Goal: Transaction & Acquisition: Purchase product/service

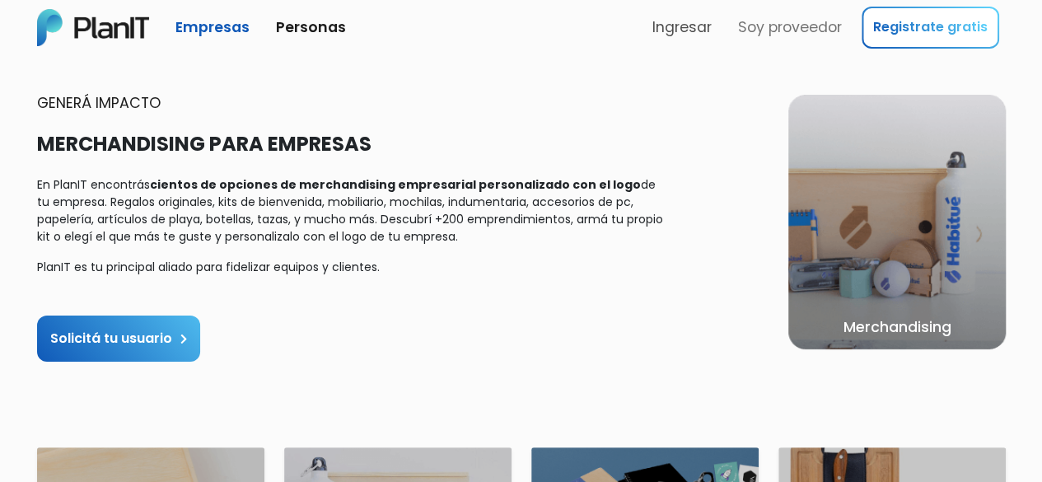
click at [685, 19] on link "Ingresar" at bounding box center [682, 27] width 73 height 35
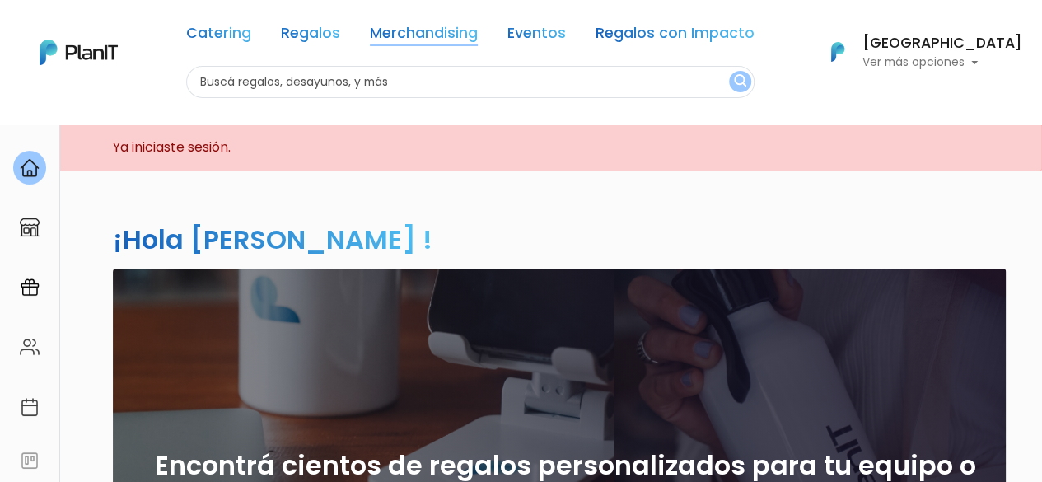
click at [427, 31] on link "Merchandising" at bounding box center [424, 36] width 108 height 20
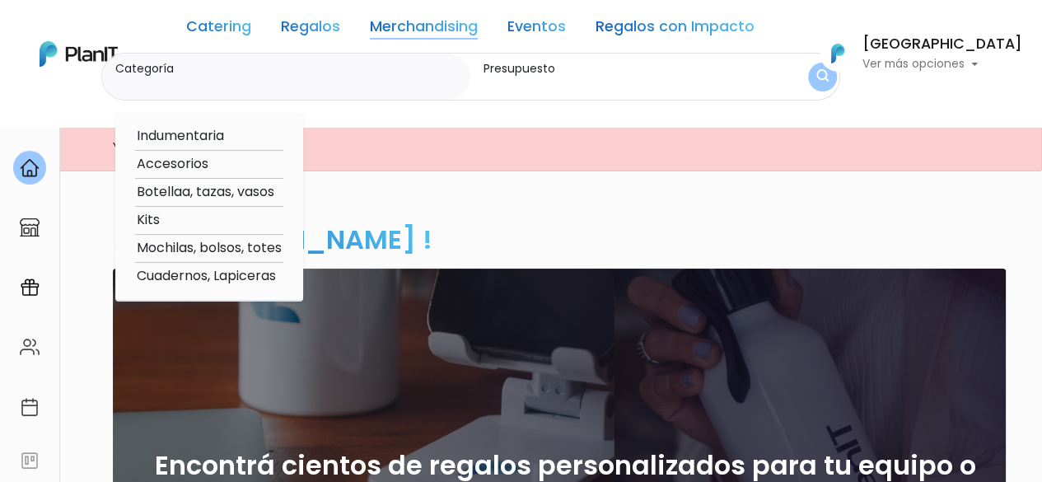
click at [235, 192] on option "Botellaa, tazas, vasos" at bounding box center [209, 192] width 148 height 21
type input "Botellaa, tazas, vasos"
type input "$0 - $1000"
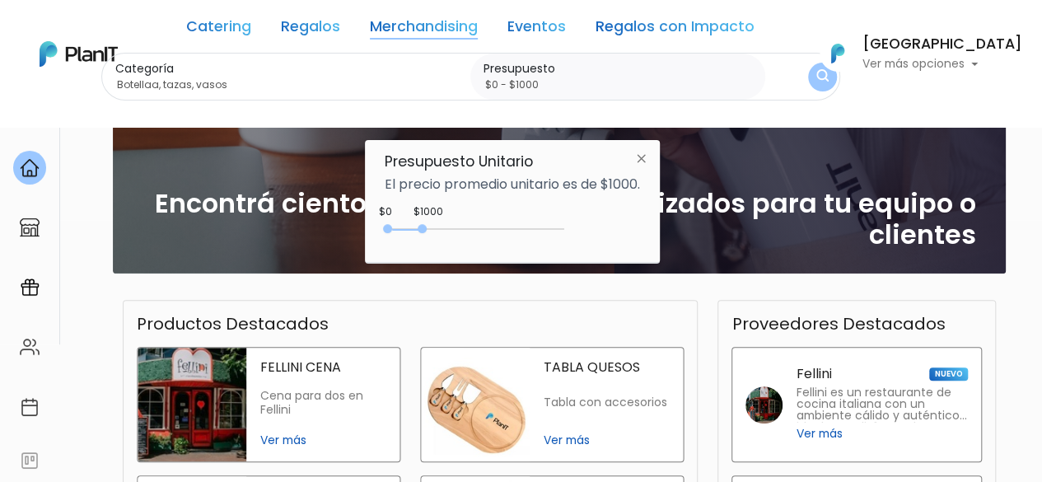
scroll to position [494, 0]
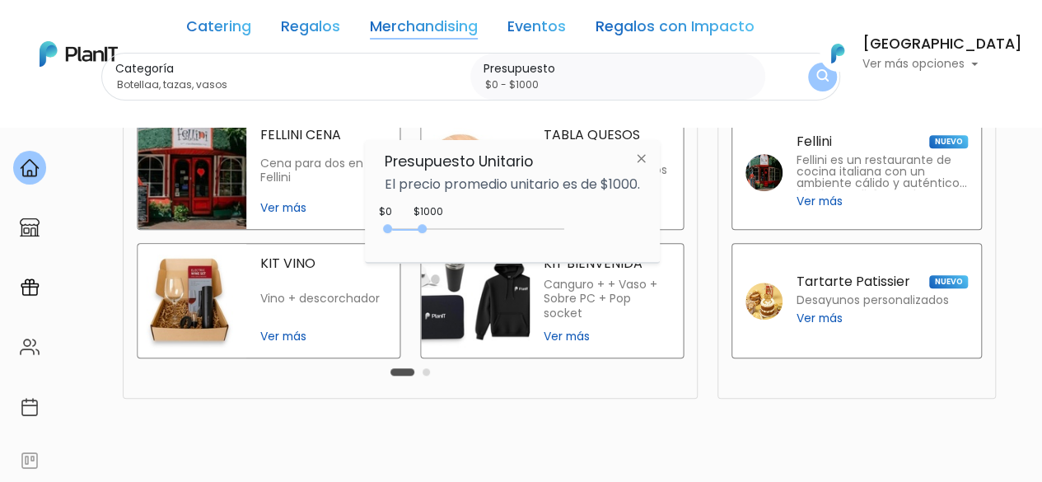
click at [643, 161] on img at bounding box center [641, 158] width 30 height 30
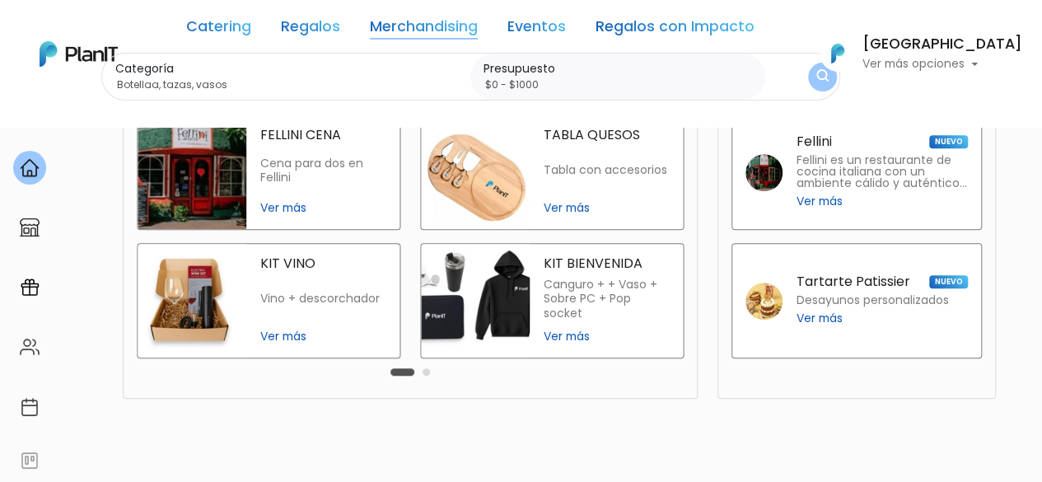
click at [831, 80] on button "submit" at bounding box center [822, 77] width 29 height 29
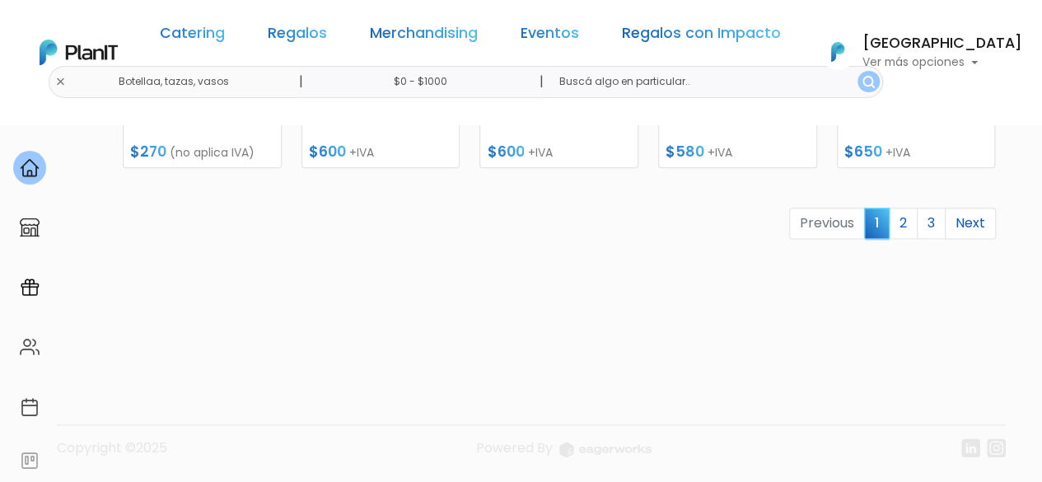
click at [913, 228] on link "2" at bounding box center [903, 223] width 29 height 31
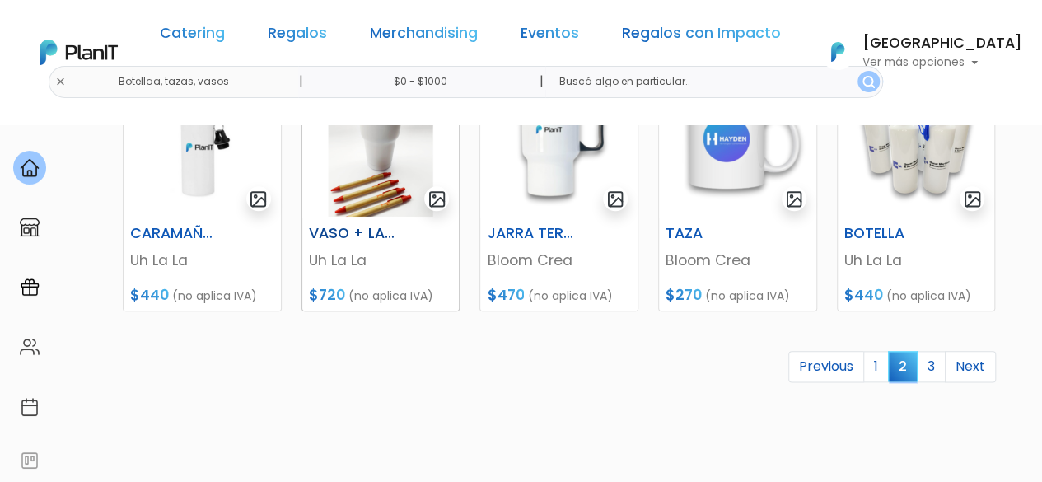
scroll to position [958, 0]
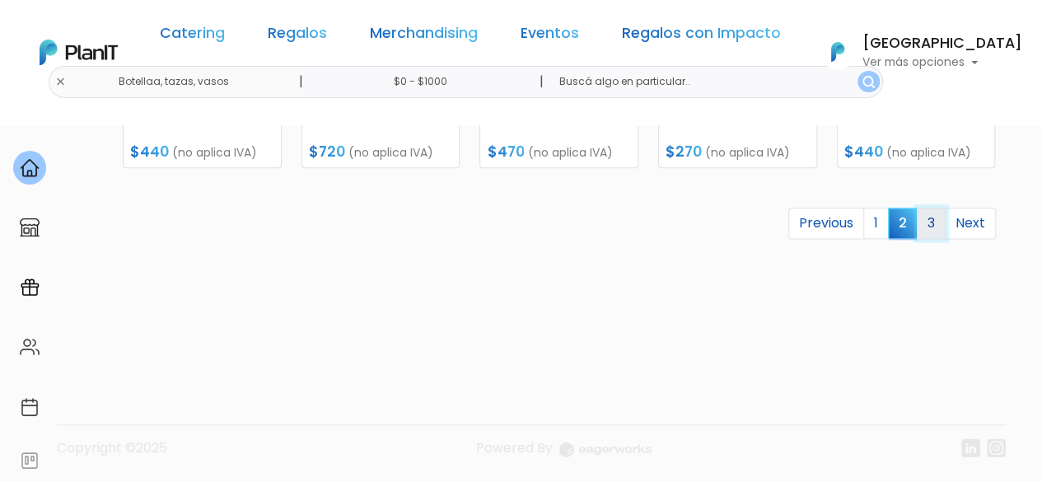
click at [928, 229] on link "3" at bounding box center [931, 223] width 29 height 31
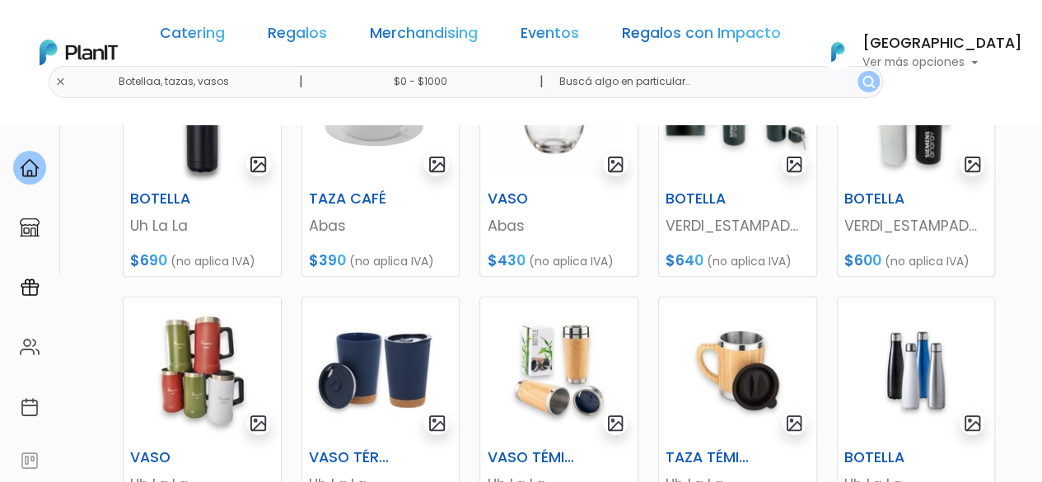
scroll to position [330, 0]
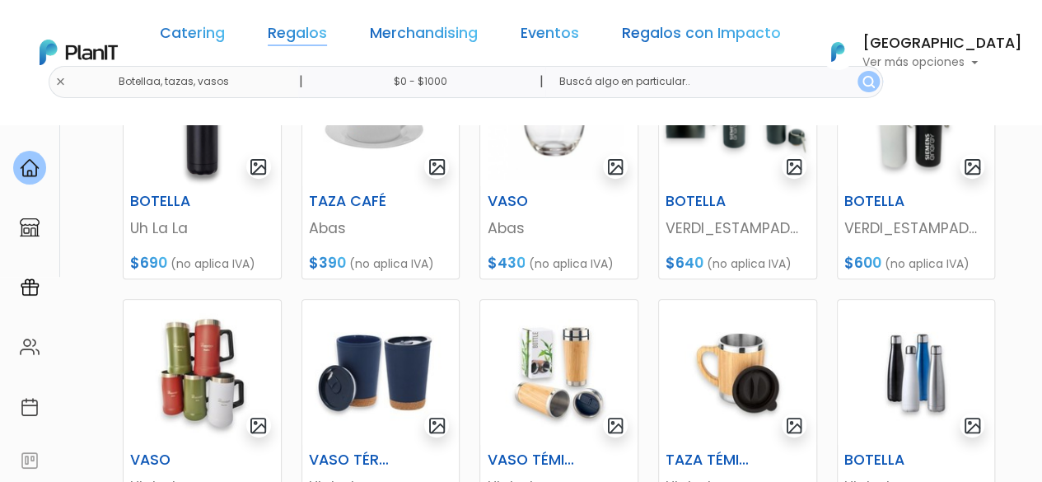
click at [327, 31] on link "Regalos" at bounding box center [297, 36] width 59 height 20
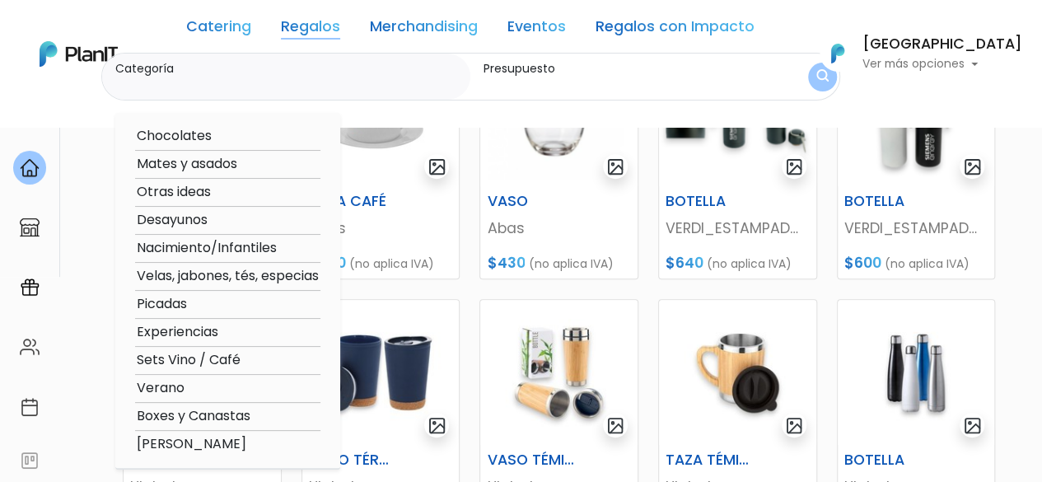
click at [241, 167] on option "Mates y asados" at bounding box center [227, 164] width 185 height 21
type input "Mates y asados"
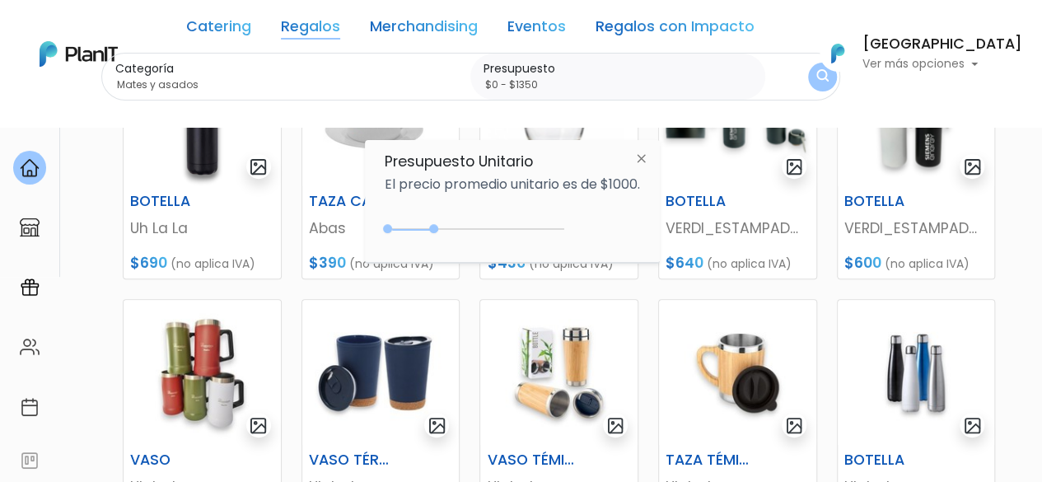
type input "$0 - $1400"
drag, startPoint x: 421, startPoint y: 232, endPoint x: 440, endPoint y: 231, distance: 19.0
click at [440, 231] on div "0 : 1400 0 1400" at bounding box center [477, 232] width 173 height 16
click at [854, 73] on div "[PERSON_NAME] Ver más opciones Mis Compras Mi Lista FAQs Editar Información Cer…" at bounding box center [916, 53] width 213 height 43
click at [829, 77] on img "submit" at bounding box center [823, 77] width 12 height 16
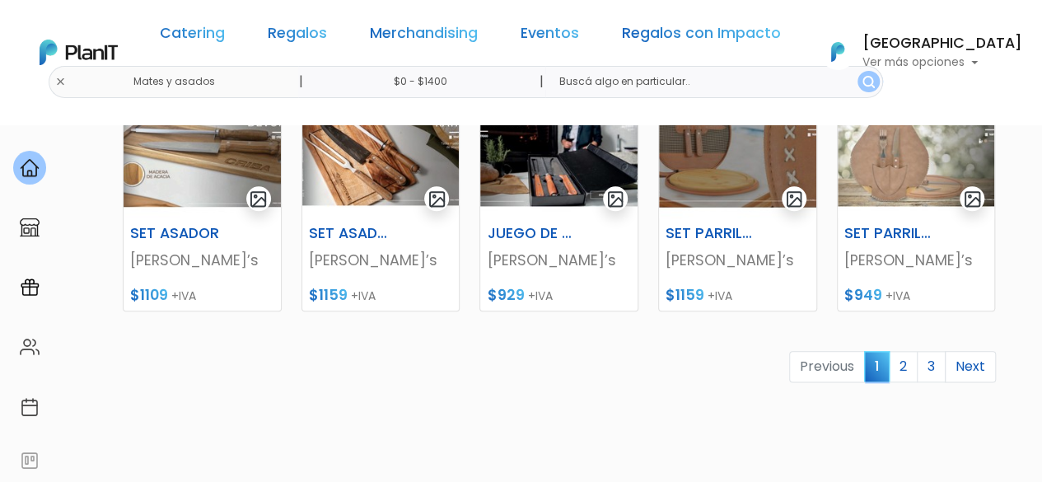
scroll to position [906, 0]
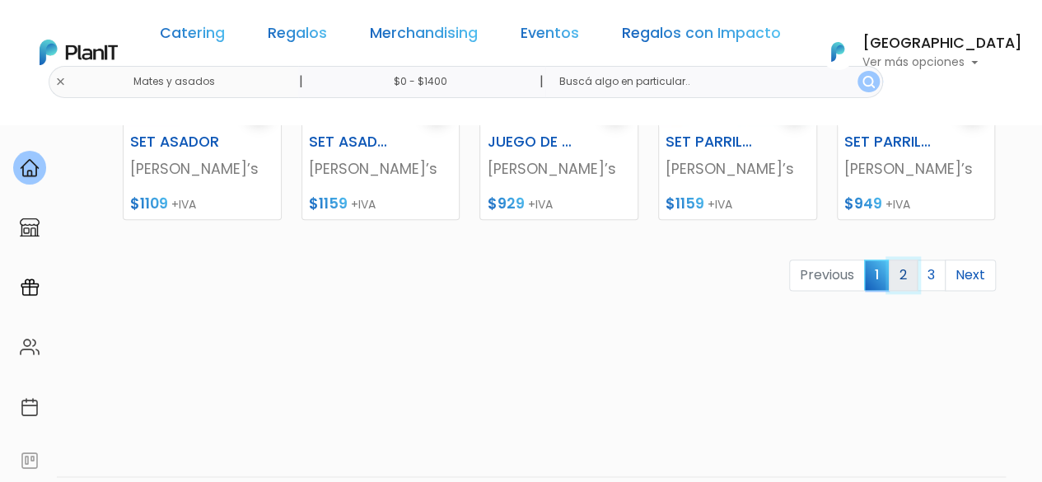
click at [903, 276] on link "2" at bounding box center [903, 275] width 29 height 31
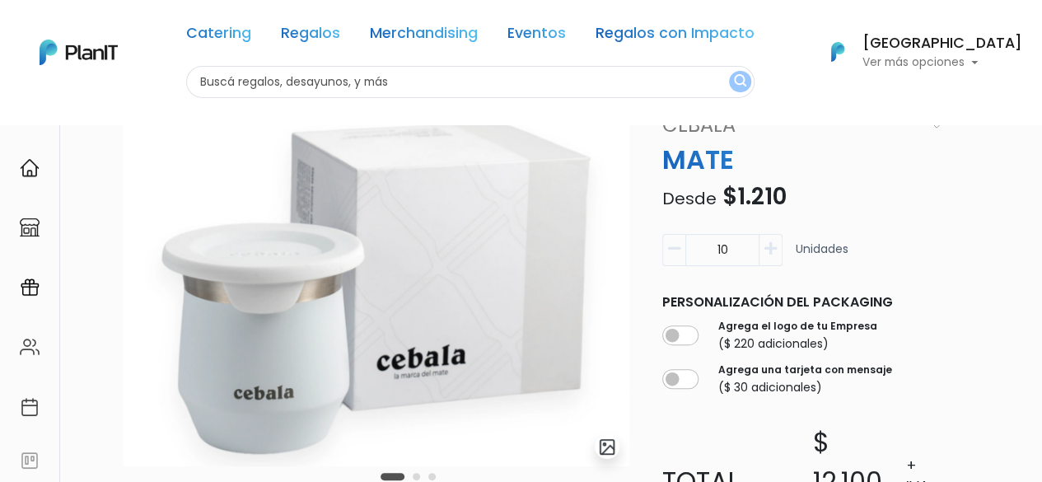
scroll to position [165, 0]
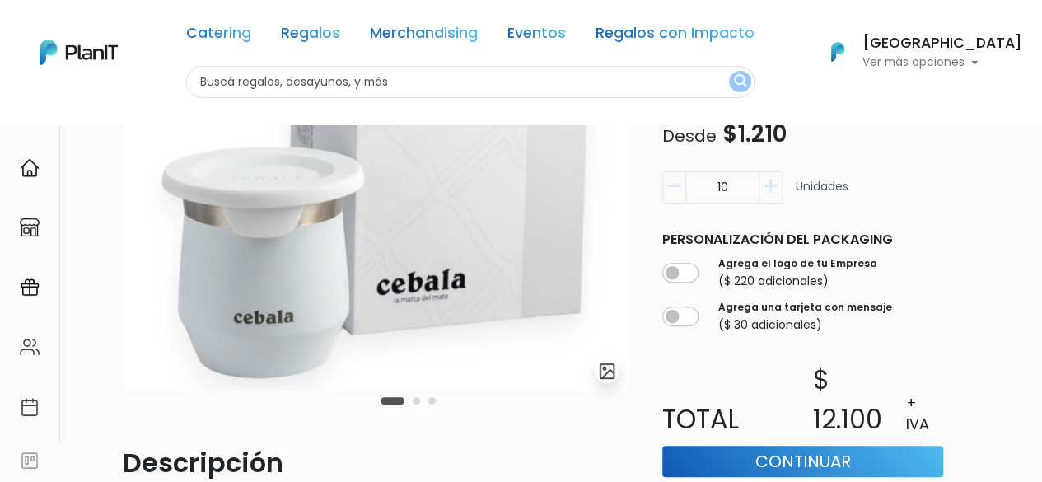
click at [416, 400] on button "Carousel Page 2" at bounding box center [416, 400] width 7 height 7
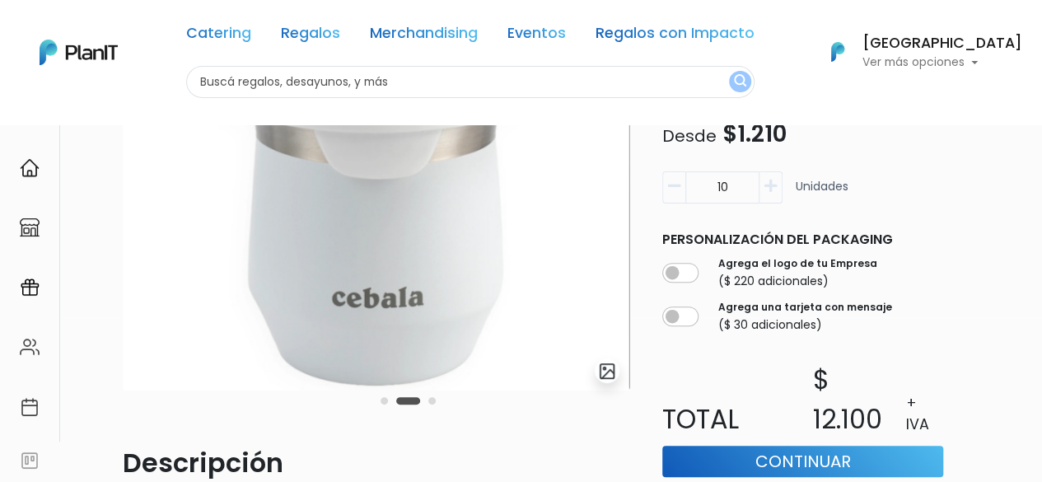
click at [431, 398] on button "Carousel Page 3" at bounding box center [432, 400] width 7 height 7
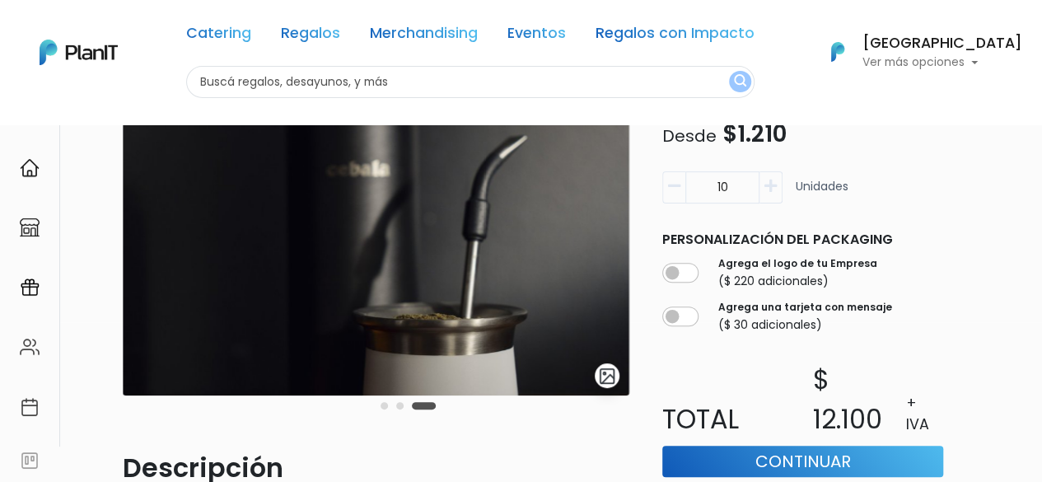
scroll to position [247, 0]
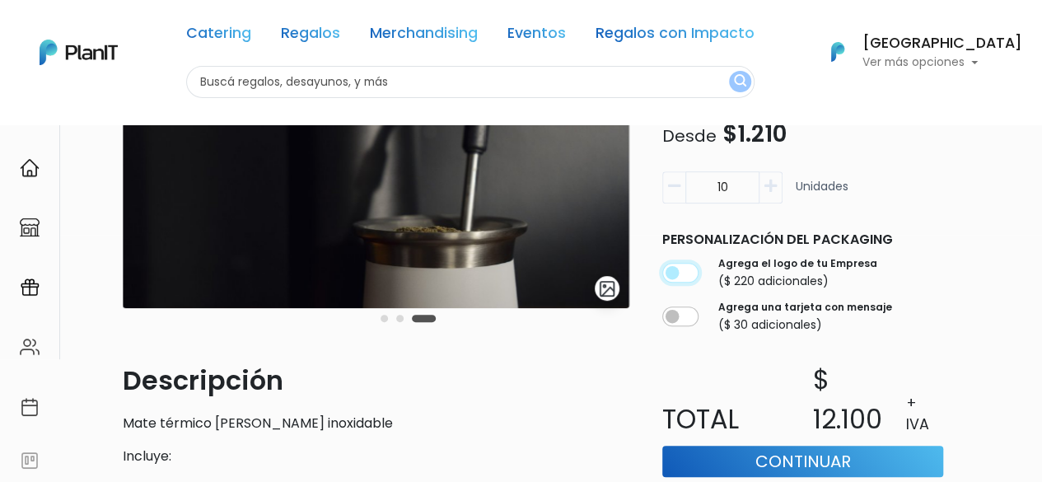
click at [672, 276] on input "checkbox" at bounding box center [681, 274] width 36 height 20
checkbox input "true"
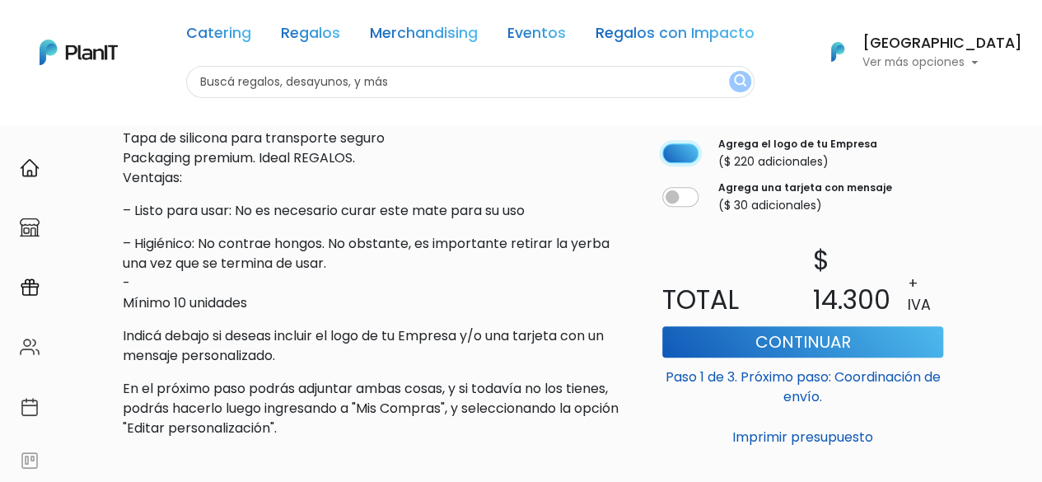
scroll to position [659, 0]
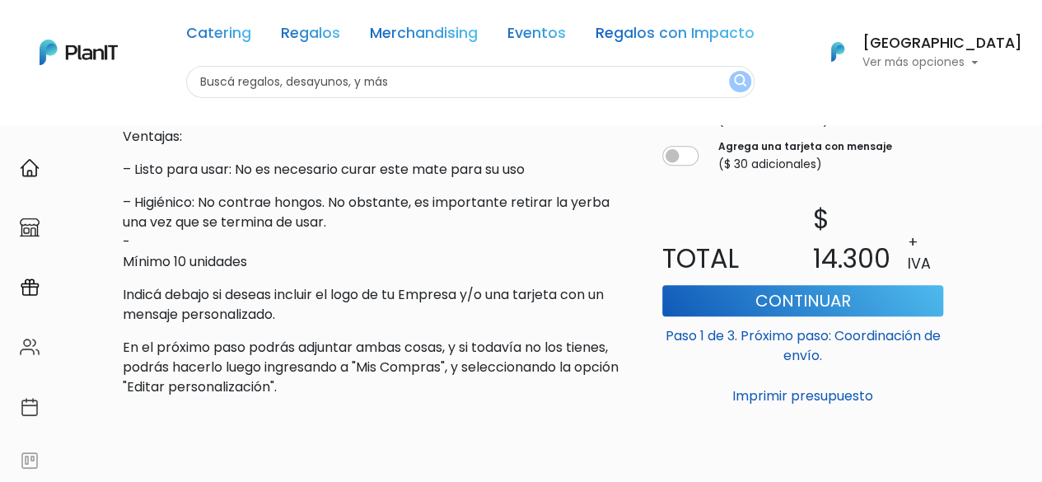
click at [881, 215] on p "$ 14.300" at bounding box center [860, 238] width 95 height 79
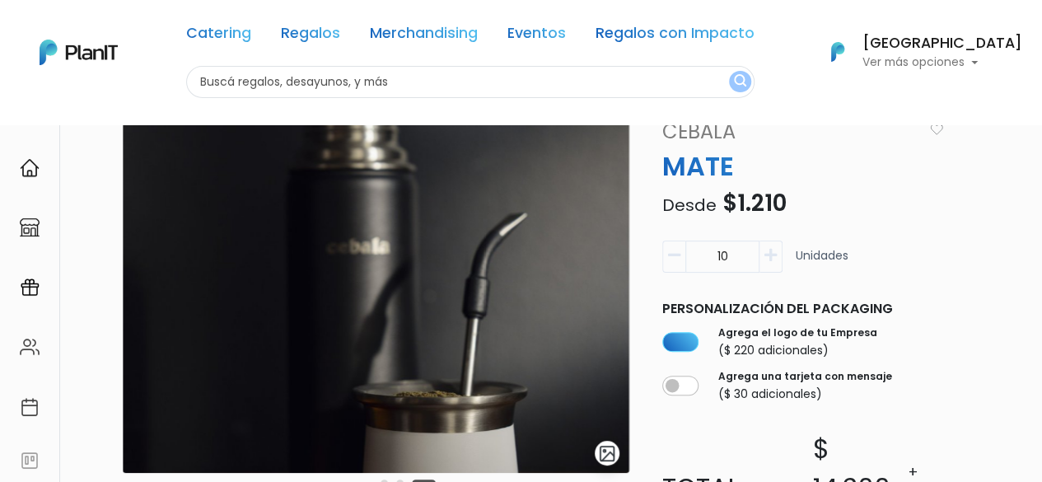
scroll to position [247, 0]
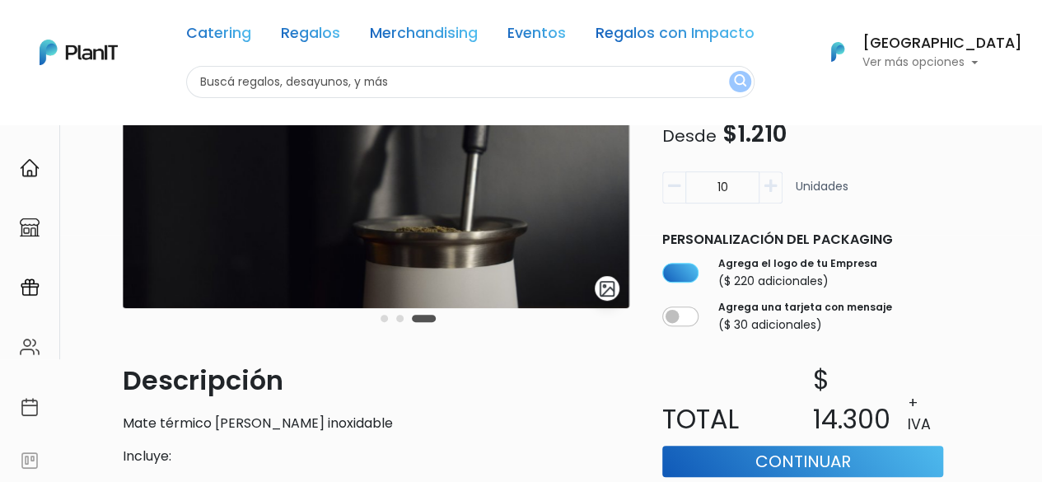
click at [743, 184] on input "10" at bounding box center [723, 188] width 74 height 32
drag, startPoint x: 743, startPoint y: 184, endPoint x: 715, endPoint y: 179, distance: 28.5
click at [715, 179] on input "10" at bounding box center [723, 188] width 74 height 32
type input "60"
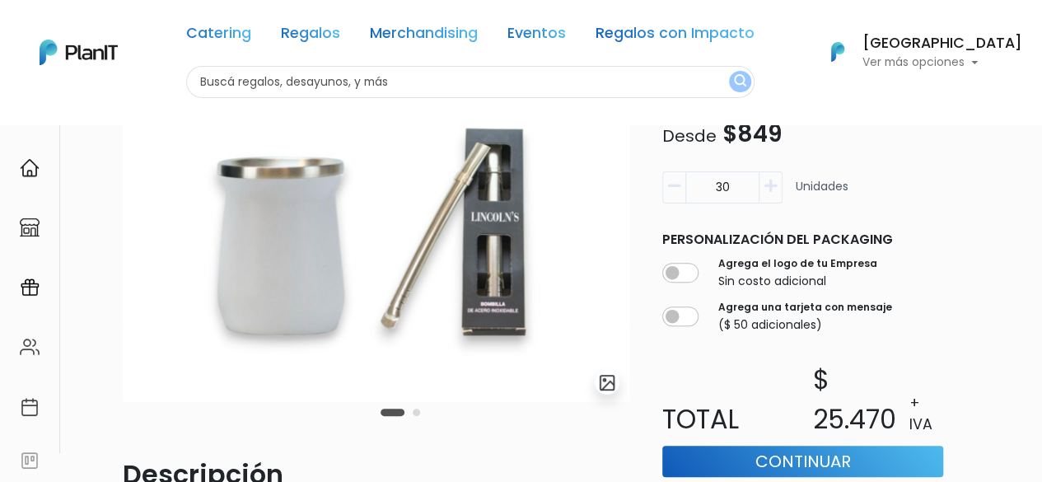
scroll to position [165, 0]
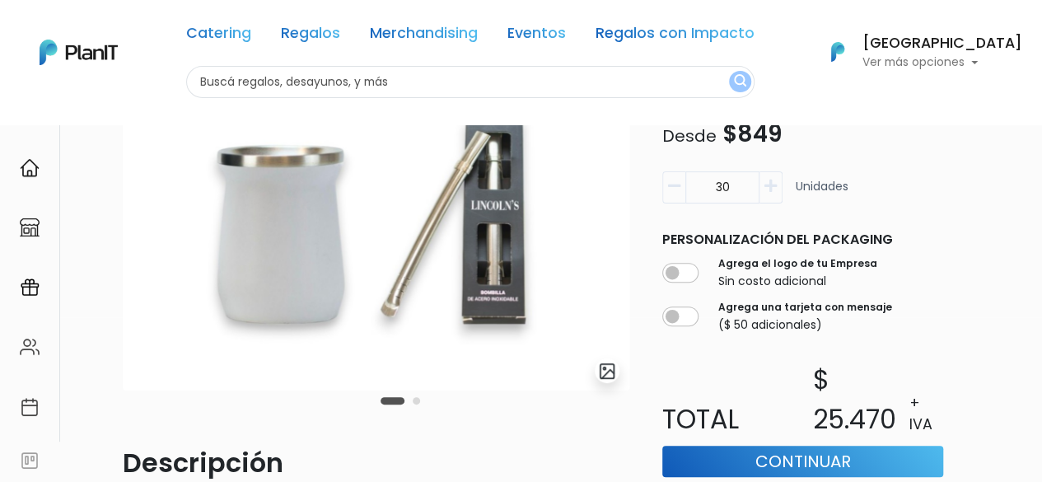
click at [415, 405] on div "Carousel Pagination" at bounding box center [401, 401] width 48 height 20
click at [415, 402] on button "Carousel Page 2" at bounding box center [416, 400] width 7 height 7
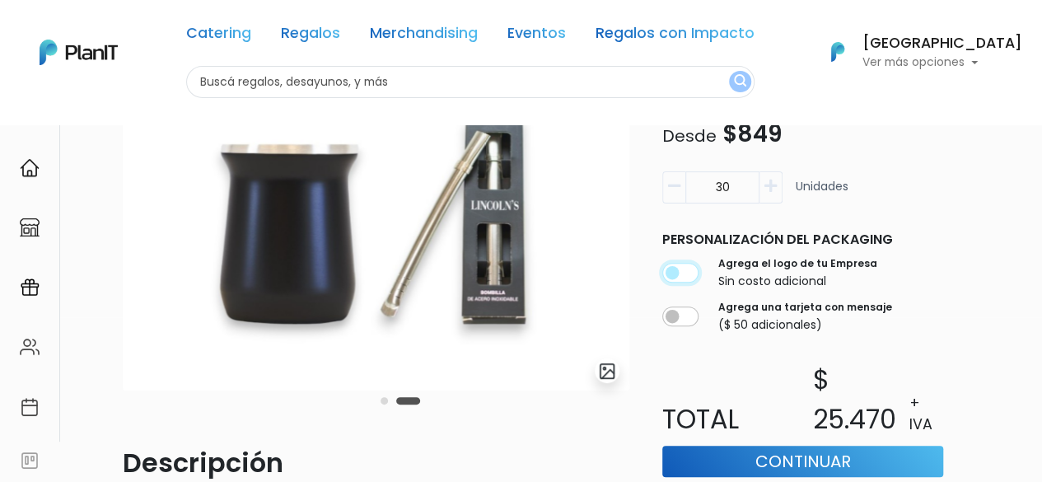
click at [682, 274] on input "checkbox" at bounding box center [681, 274] width 36 height 20
checkbox input "true"
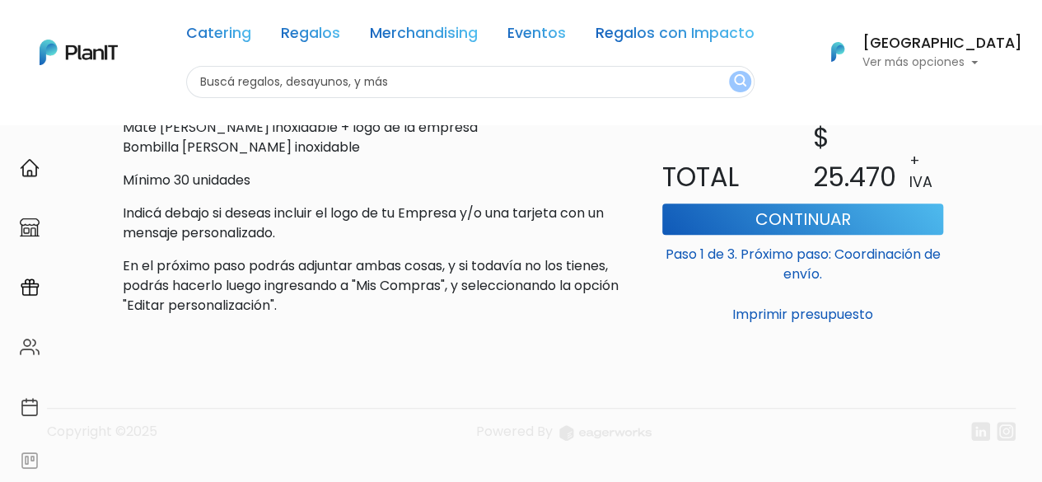
scroll to position [600, 0]
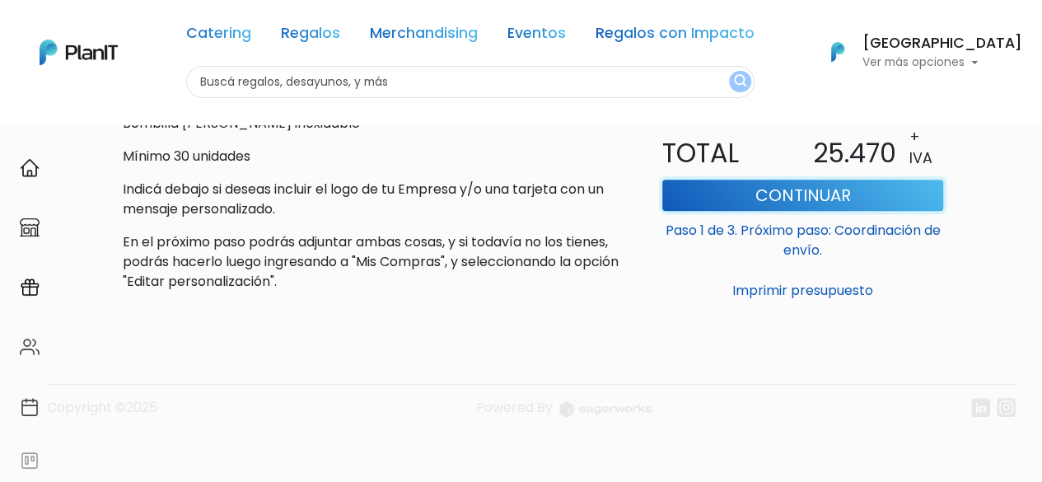
click at [761, 202] on button "Continuar" at bounding box center [803, 195] width 281 height 31
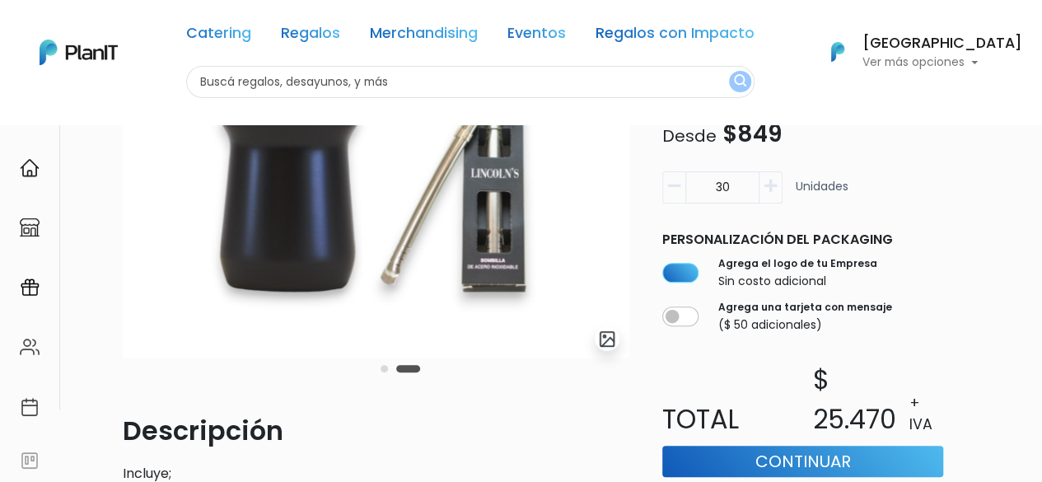
scroll to position [188, 0]
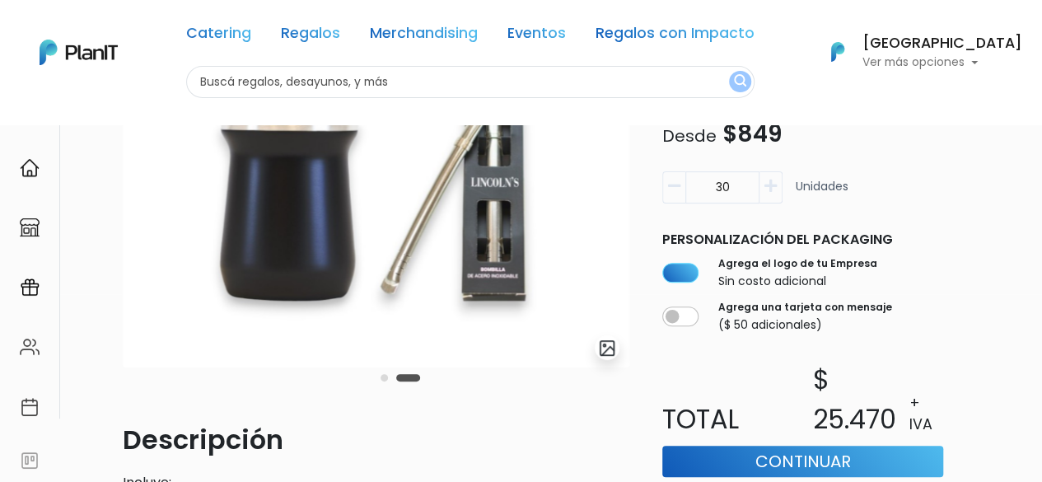
click at [774, 193] on icon "button" at bounding box center [771, 187] width 12 height 15
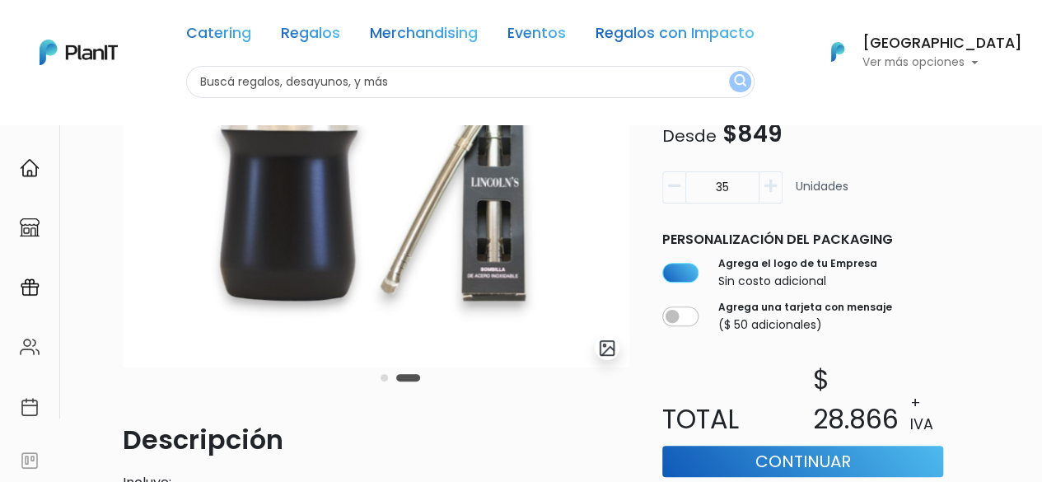
click at [774, 193] on icon "button" at bounding box center [771, 187] width 12 height 15
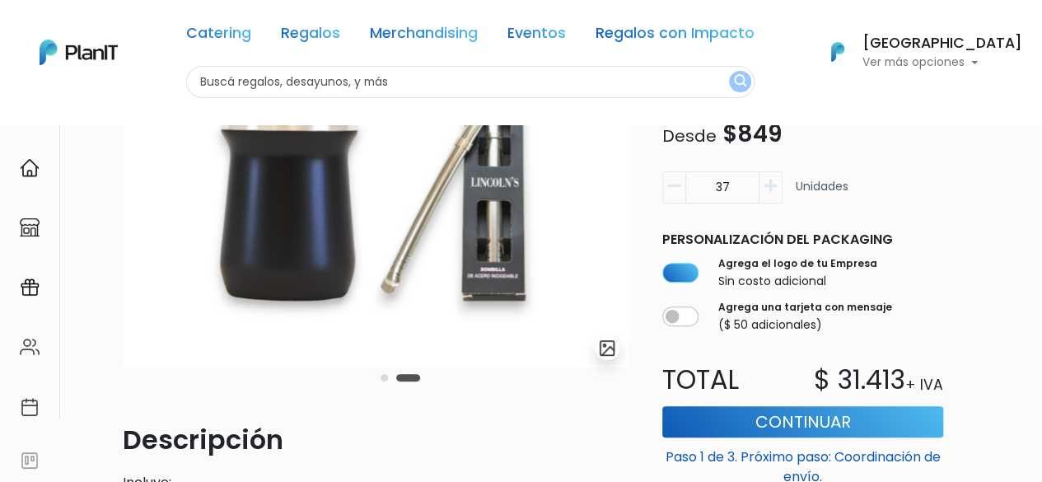
click at [722, 185] on input "37" at bounding box center [723, 188] width 74 height 32
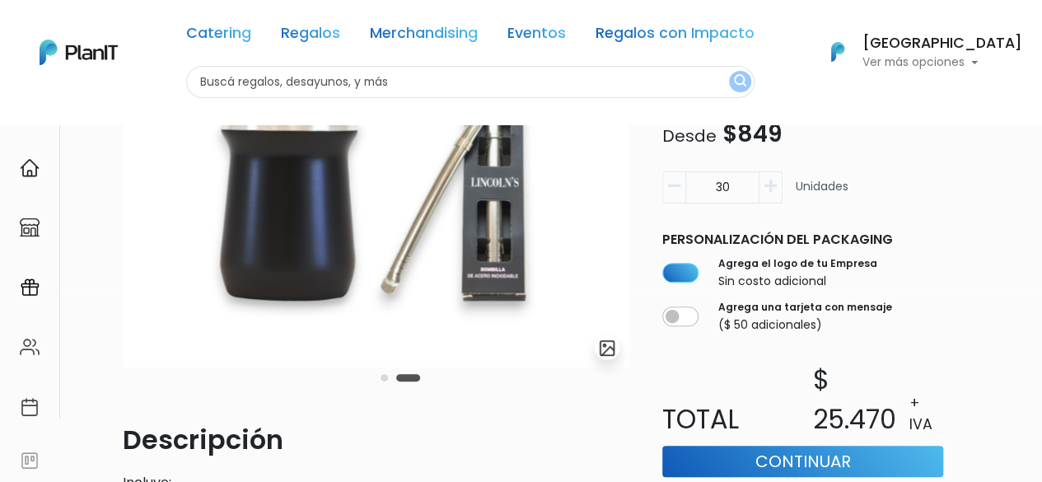
drag, startPoint x: 730, startPoint y: 194, endPoint x: 677, endPoint y: 172, distance: 57.7
click at [677, 172] on div "30" at bounding box center [723, 188] width 120 height 32
type input "60"
click at [975, 239] on div "Regalos Mates y asados slide 4 of 2 Descripción Incluye; Mate de acero inoxidab…" at bounding box center [564, 346] width 903 height 742
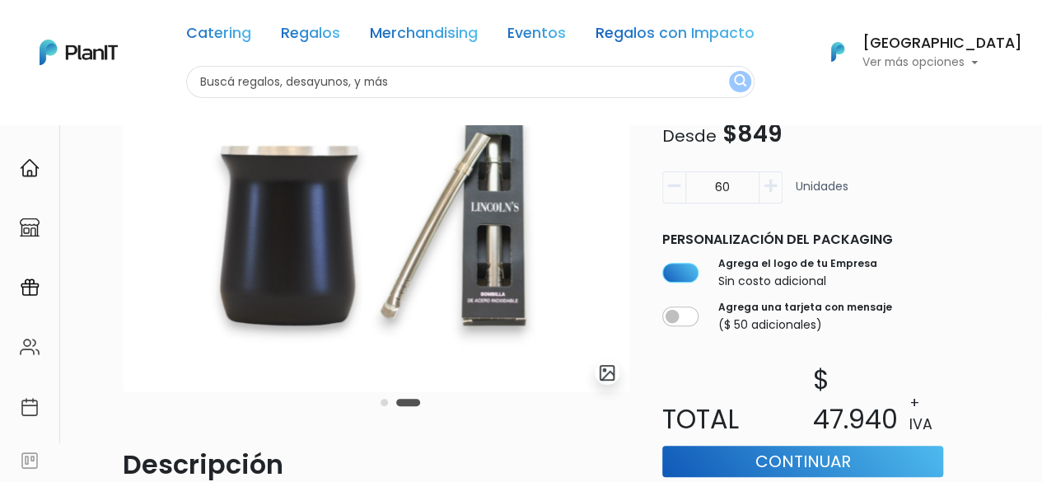
scroll to position [165, 0]
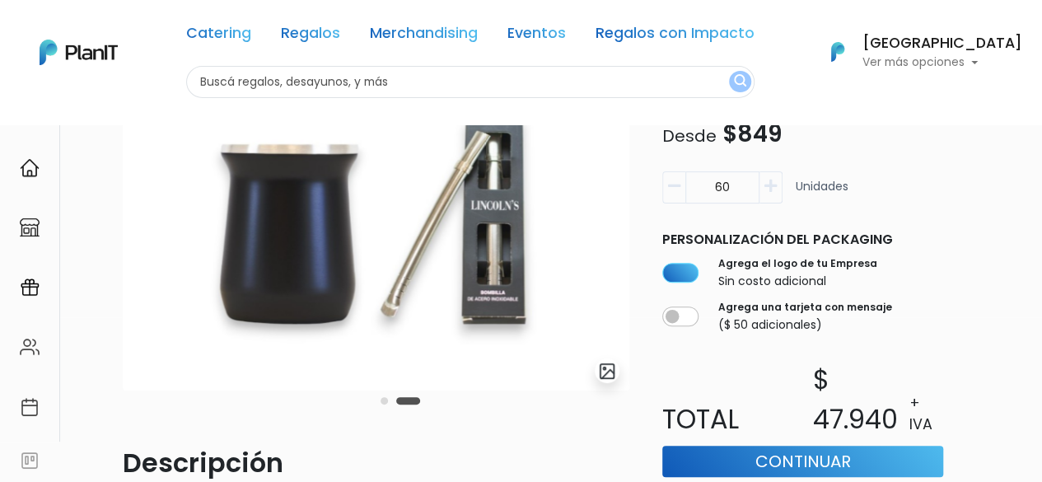
click at [383, 399] on button "Carousel Page 1" at bounding box center [384, 400] width 7 height 7
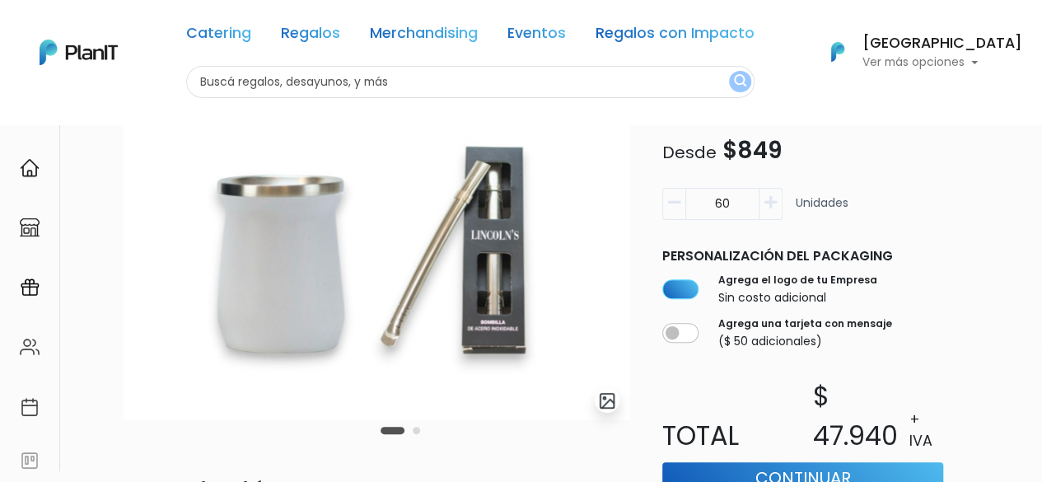
scroll to position [118, 0]
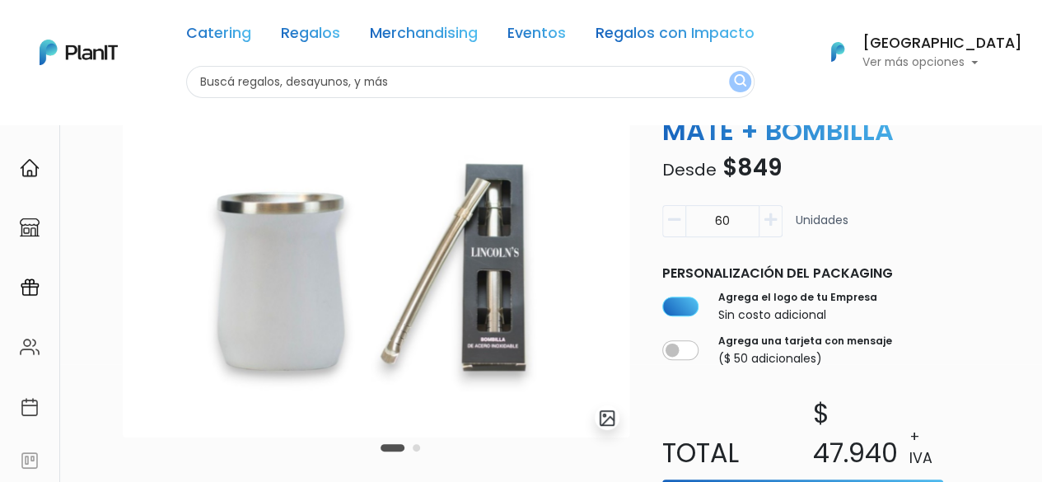
click at [287, 283] on img at bounding box center [376, 260] width 507 height 356
click at [169, 119] on nav "Catering Regalos Merchandising Eventos Regalos con Impacto Catering Regalos Mer…" at bounding box center [521, 62] width 1042 height 124
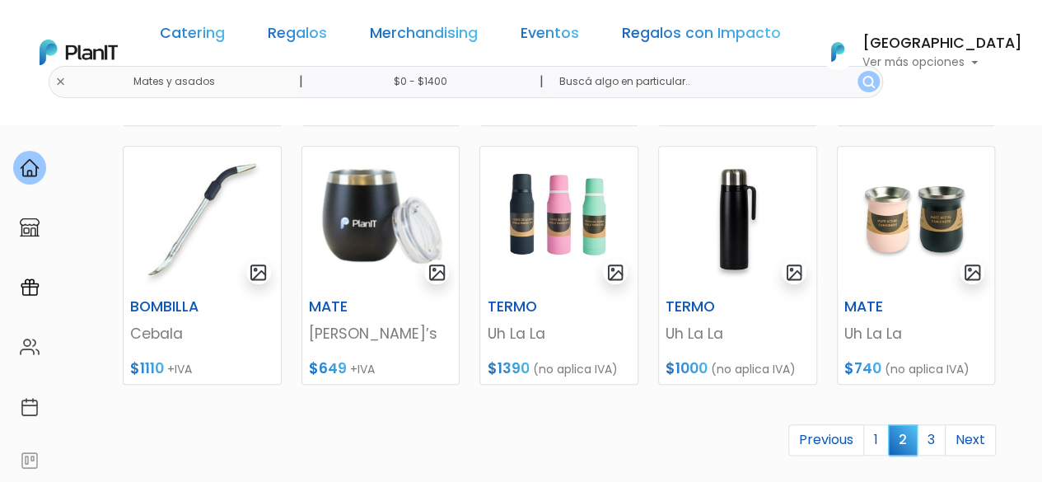
scroll to position [824, 0]
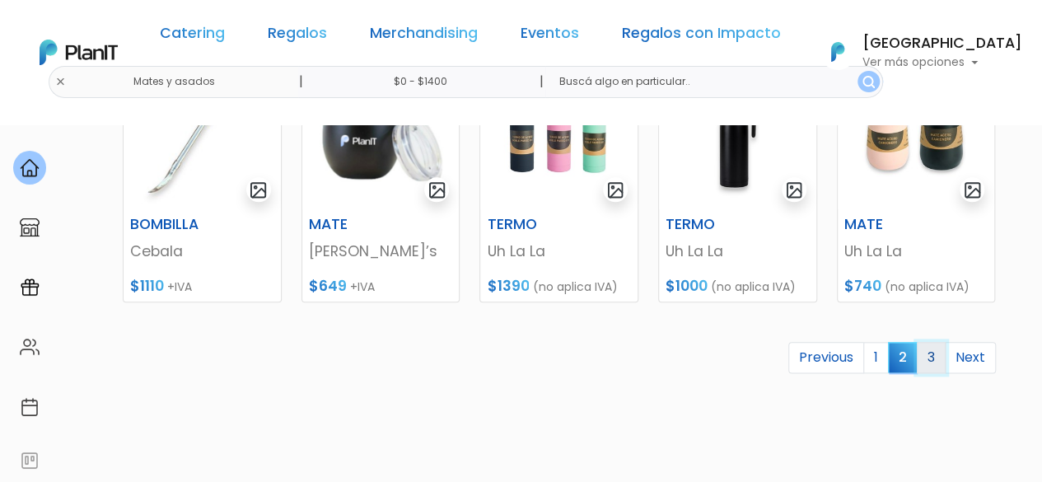
click at [930, 359] on link "3" at bounding box center [931, 357] width 29 height 31
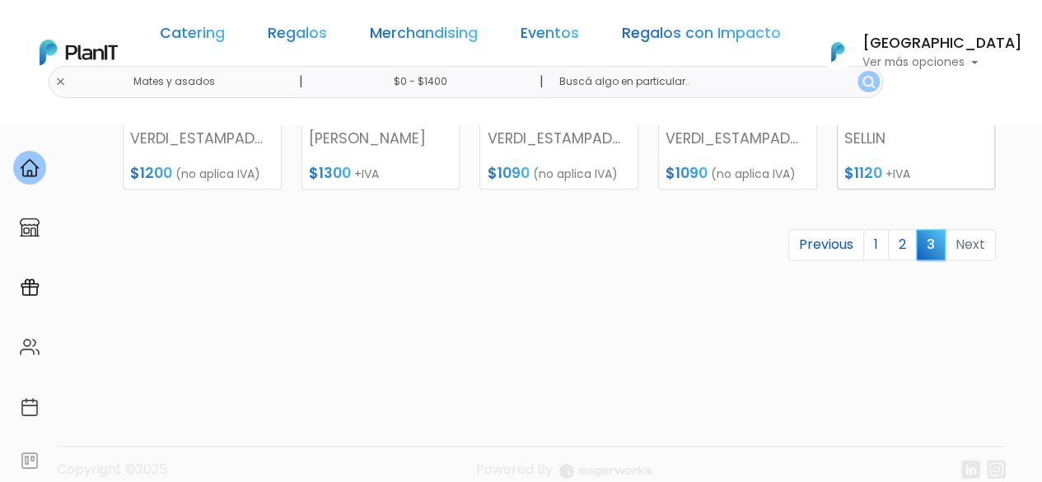
scroll to position [958, 0]
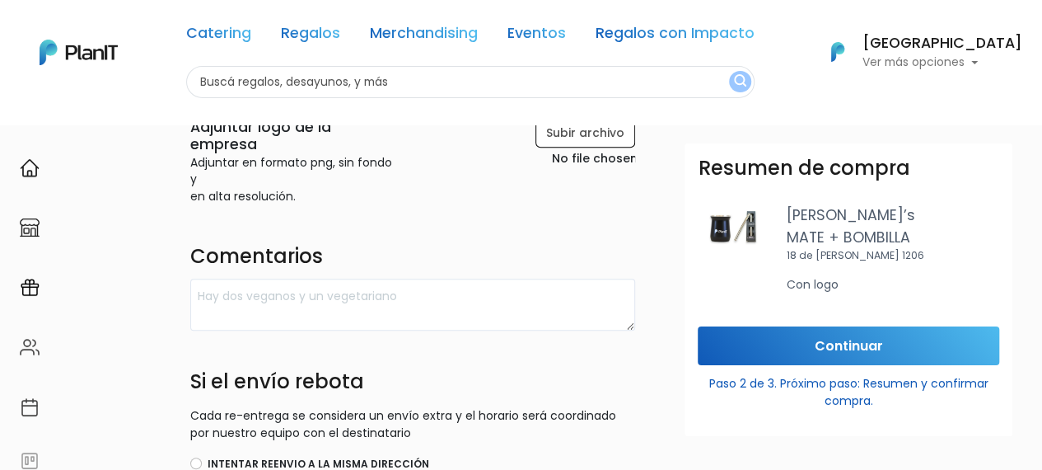
scroll to position [728, 0]
